Goal: Check status: Check status

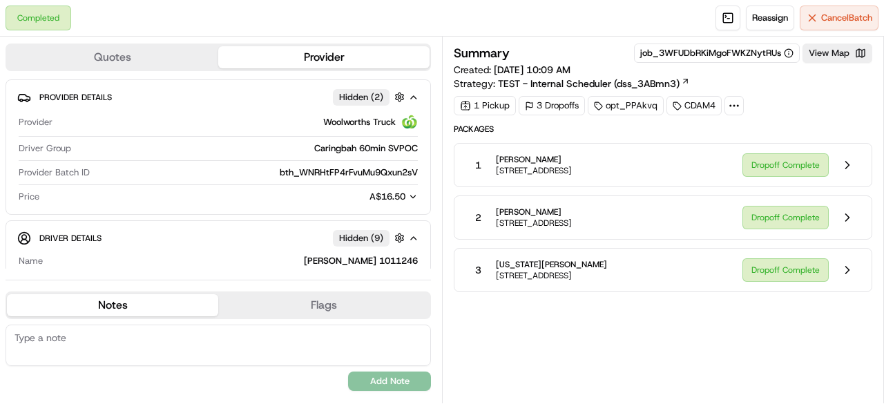
click at [321, 307] on button "Flags" at bounding box center [323, 305] width 211 height 22
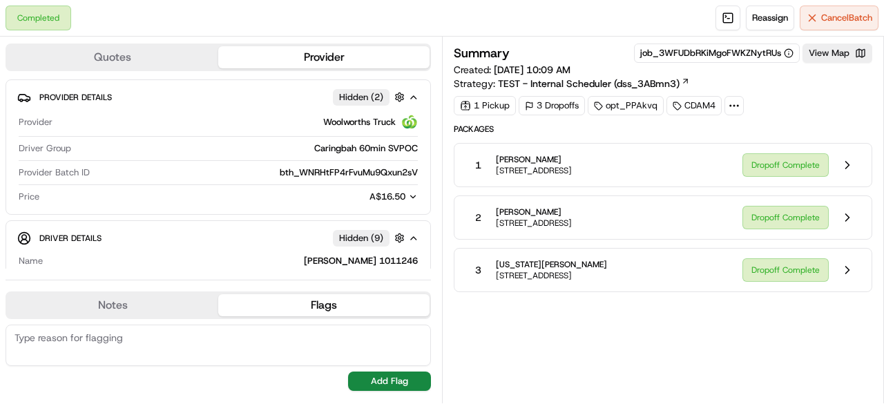
click at [162, 302] on button "Notes" at bounding box center [112, 305] width 211 height 22
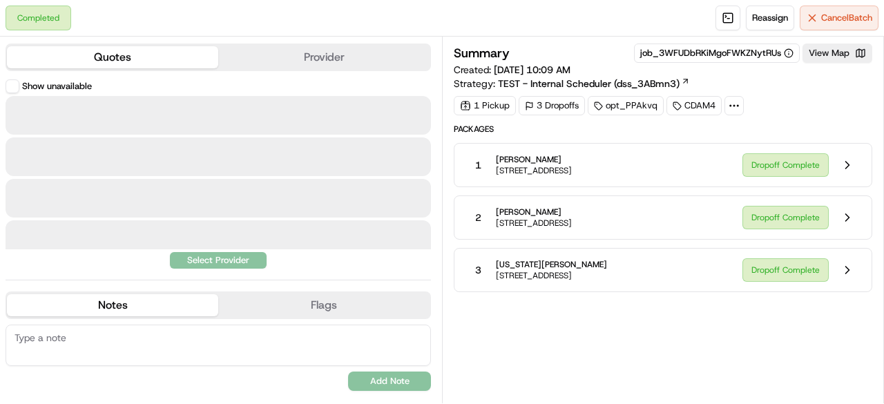
click at [119, 56] on button "Quotes" at bounding box center [112, 57] width 211 height 22
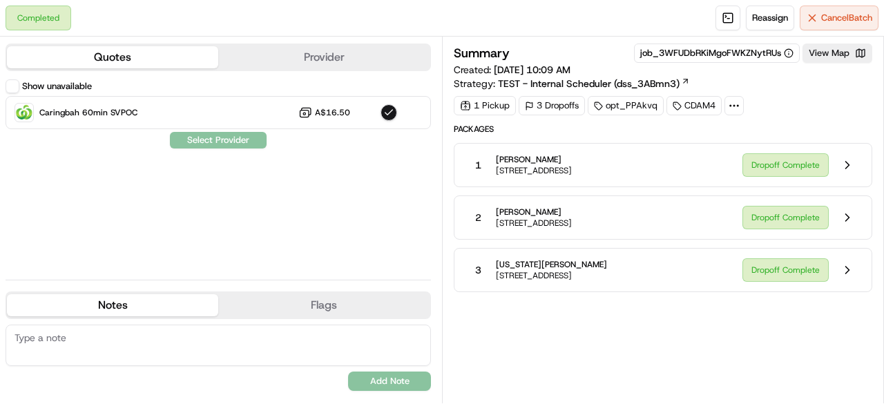
click at [312, 60] on button "Provider" at bounding box center [323, 57] width 211 height 22
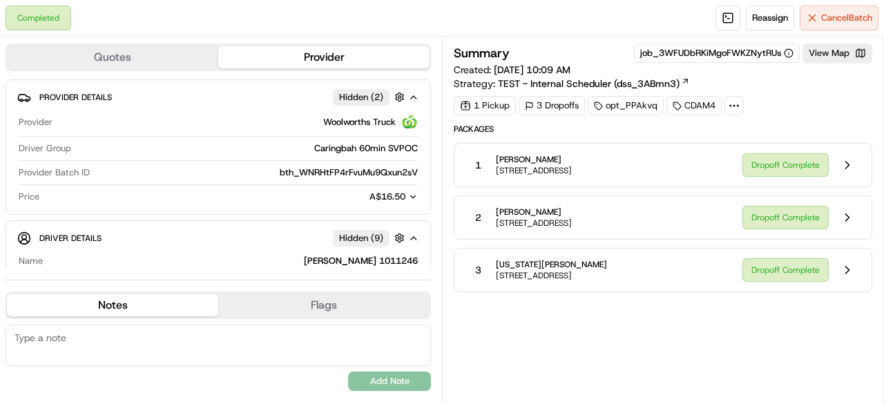
click at [636, 347] on div "Summary job_3WFUDbRKiMgoFWKZNytRUs View Map Created: [DATE] 10:09 AM Strategy: …" at bounding box center [663, 220] width 419 height 353
click at [139, 66] on button "Quotes" at bounding box center [112, 57] width 211 height 22
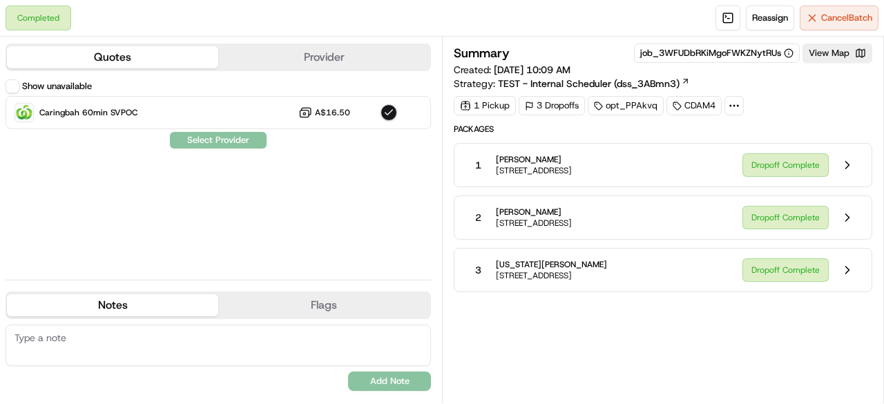
click at [554, 104] on div "3 Dropoffs" at bounding box center [552, 105] width 66 height 19
click at [735, 102] on icon at bounding box center [734, 105] width 12 height 12
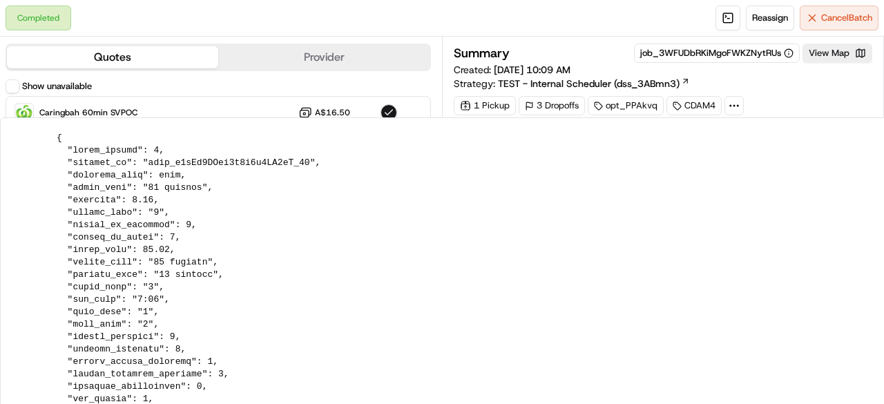
click at [735, 102] on icon at bounding box center [734, 105] width 12 height 12
